Goal: Check status: Check status

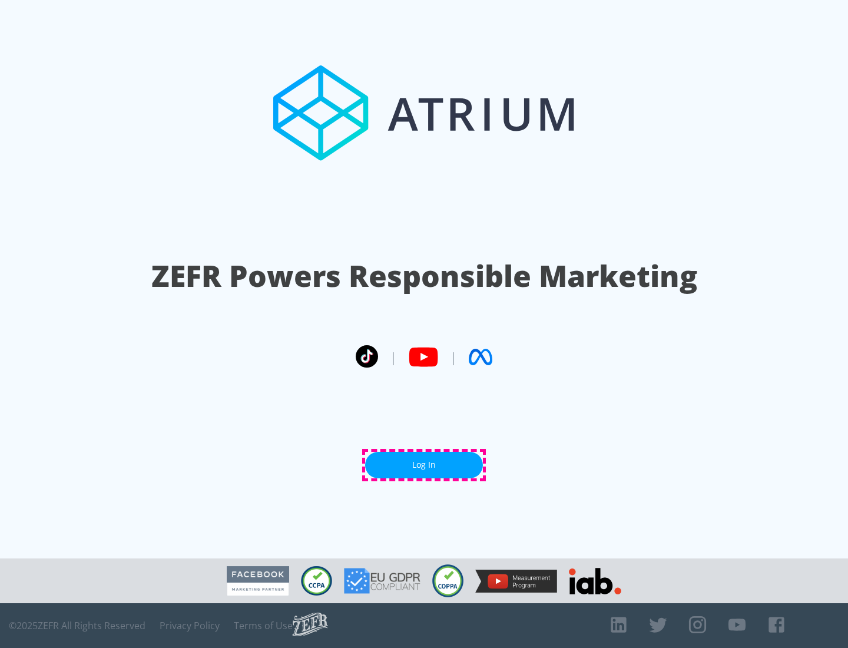
click at [424, 465] on link "Log In" at bounding box center [424, 465] width 118 height 26
